Goal: Ask a question

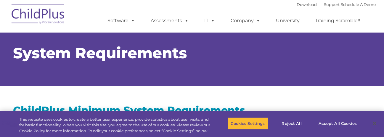
type input ""
select select "MEDIUM"
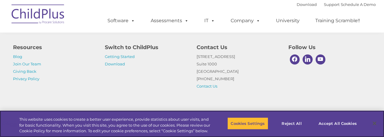
scroll to position [1285, 0]
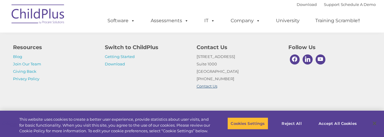
click at [207, 86] on link "Contact Us" at bounding box center [206, 86] width 21 height 5
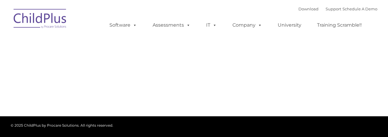
type input ""
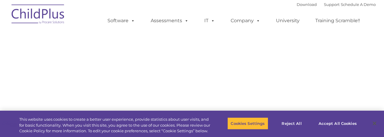
select select "MEDIUM"
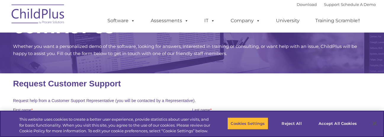
scroll to position [59, 0]
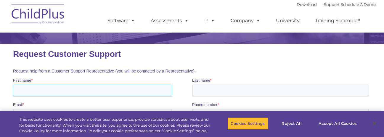
click at [79, 90] on input "First name *" at bounding box center [92, 91] width 159 height 12
type input "Rosa"
type input "Lopez"
type input "rosa.lopez@thinktogether.org"
type input "17144159527"
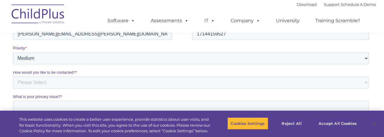
scroll to position [148, 0]
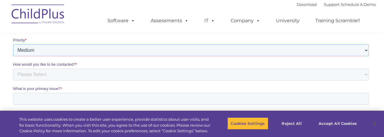
click at [365, 51] on select "Please Select Low Medium High" at bounding box center [191, 50] width 356 height 12
select select "HIGH"
click at [13, 56] on select "Please Select Low Medium High" at bounding box center [191, 50] width 356 height 12
click at [86, 76] on select "Please Select Phone Email" at bounding box center [191, 75] width 356 height 12
select select "Email"
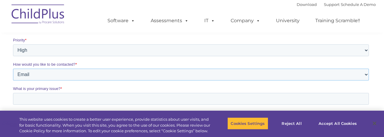
click at [13, 80] on select "Please Select Phone Email" at bounding box center [191, 75] width 356 height 12
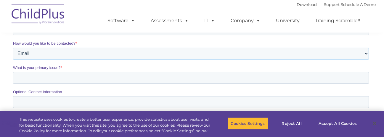
scroll to position [178, 0]
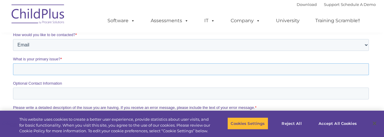
click at [92, 71] on input "What is your primary issue? *" at bounding box center [191, 69] width 356 height 12
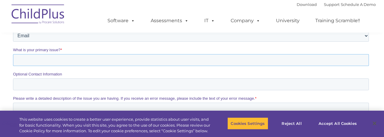
scroll to position [178, 0]
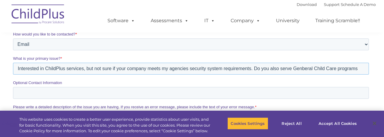
click at [270, 69] on input "Interested in ChildPlus services, but not sure if your company meets my agencie…" at bounding box center [191, 69] width 356 height 12
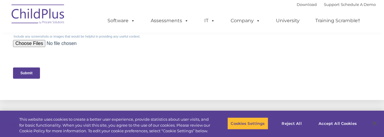
scroll to position [296, 0]
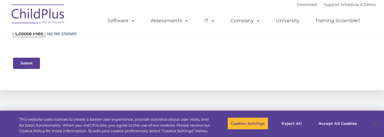
type input "Interested in ChildPlus services, but not sure if your company meets my agencie…"
click at [27, 65] on input "Submit" at bounding box center [26, 63] width 27 height 11
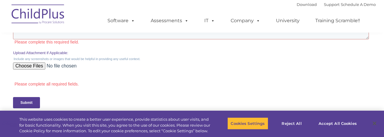
scroll to position [237, 0]
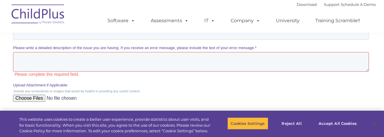
click at [59, 59] on textarea "Please write a detailed description of the issue you are having. If you receive…" at bounding box center [191, 62] width 356 height 20
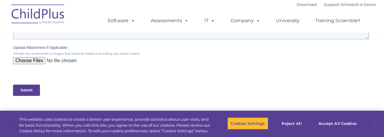
scroll to position [296, 0]
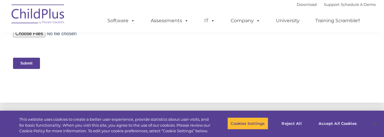
type textarea "Would like information regarding the serves available for early learning progra…"
click at [26, 64] on input "Submit" at bounding box center [26, 63] width 27 height 11
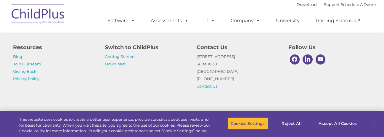
scroll to position [388, 0]
click at [115, 57] on link "Getting Started" at bounding box center [120, 56] width 30 height 5
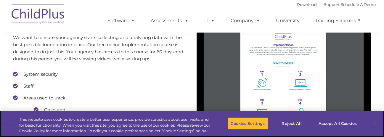
scroll to position [533, 0]
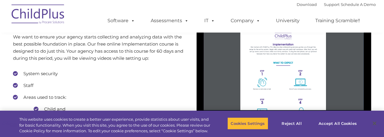
click at [17, 73] on li "System security" at bounding box center [100, 73] width 175 height 9
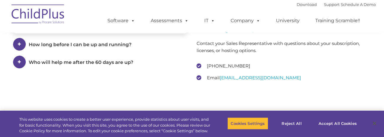
scroll to position [888, 0]
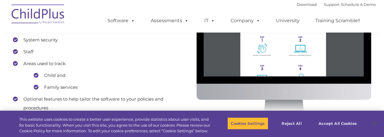
scroll to position [560, 0]
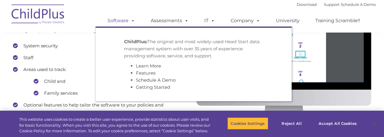
click at [128, 20] on link "Software" at bounding box center [120, 21] width 39 height 12
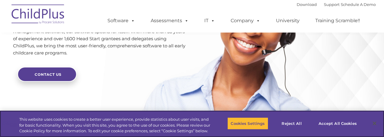
scroll to position [1381, 0]
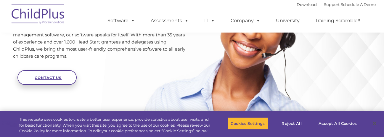
click at [50, 80] on span "Contact Us" at bounding box center [48, 77] width 27 height 4
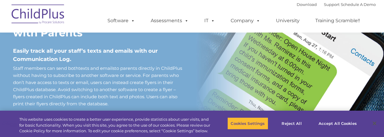
scroll to position [511, 0]
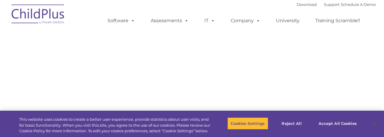
select select "MEDIUM"
